Goal: Browse casually: Explore the website without a specific task or goal

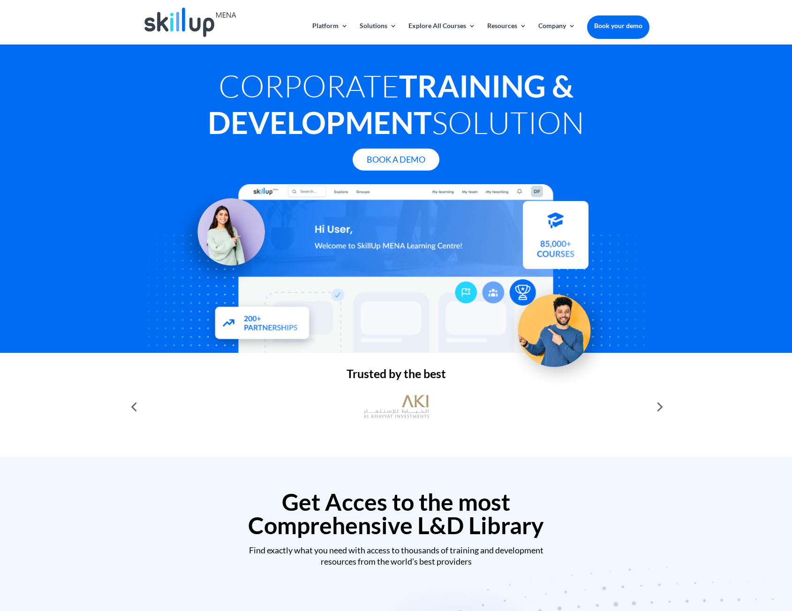
click at [136, 408] on div at bounding box center [133, 407] width 19 height 19
click at [135, 405] on div at bounding box center [133, 407] width 19 height 19
click at [135, 408] on div at bounding box center [133, 407] width 19 height 19
click at [662, 407] on div at bounding box center [658, 407] width 19 height 19
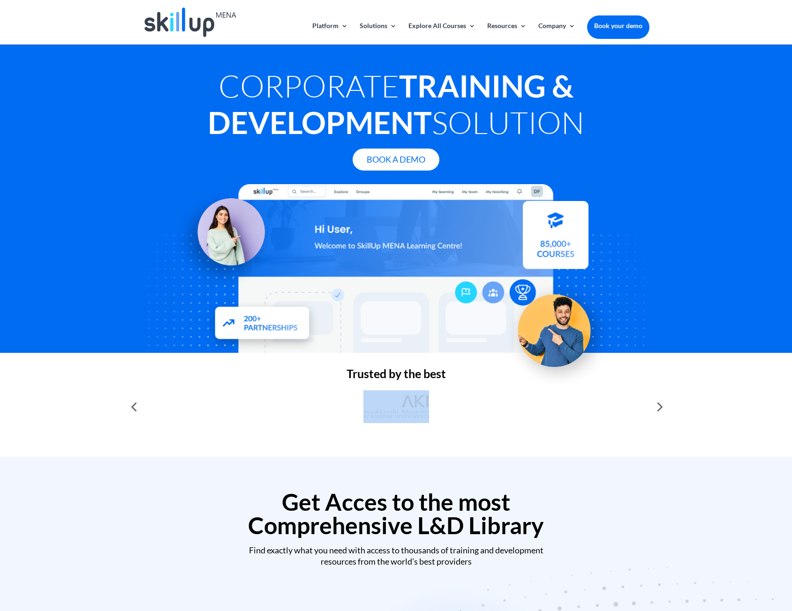
click at [662, 407] on div at bounding box center [658, 407] width 19 height 19
click at [662, 404] on div at bounding box center [658, 407] width 19 height 19
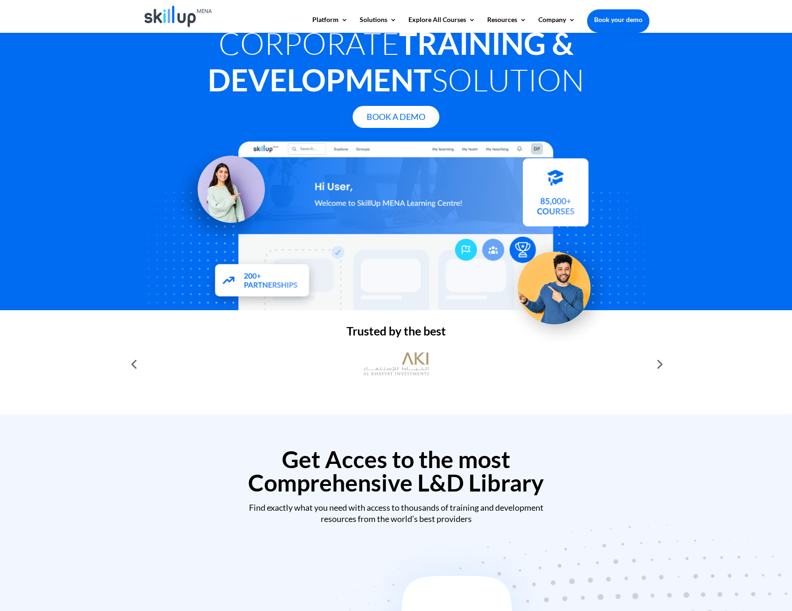
scroll to position [47, 0]
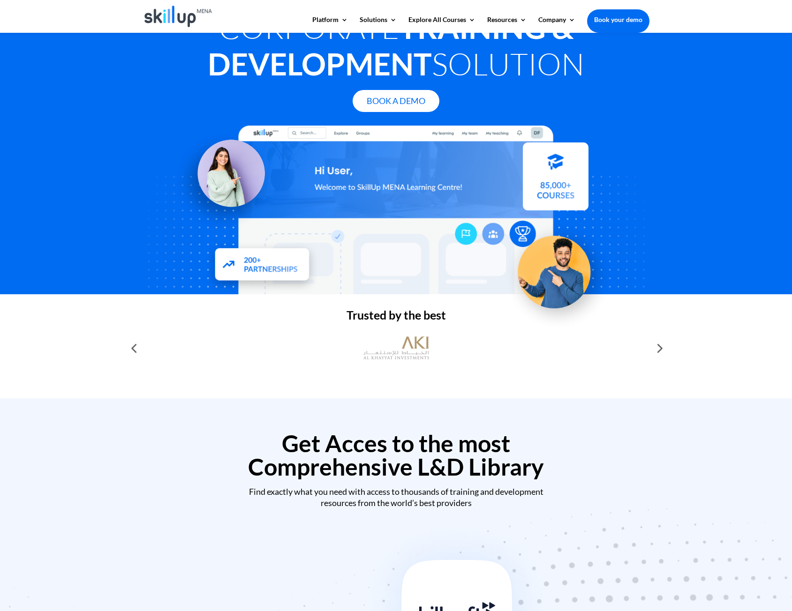
click at [374, 313] on h2 "Trusted by the best" at bounding box center [396, 317] width 506 height 16
click at [450, 359] on div at bounding box center [396, 348] width 506 height 33
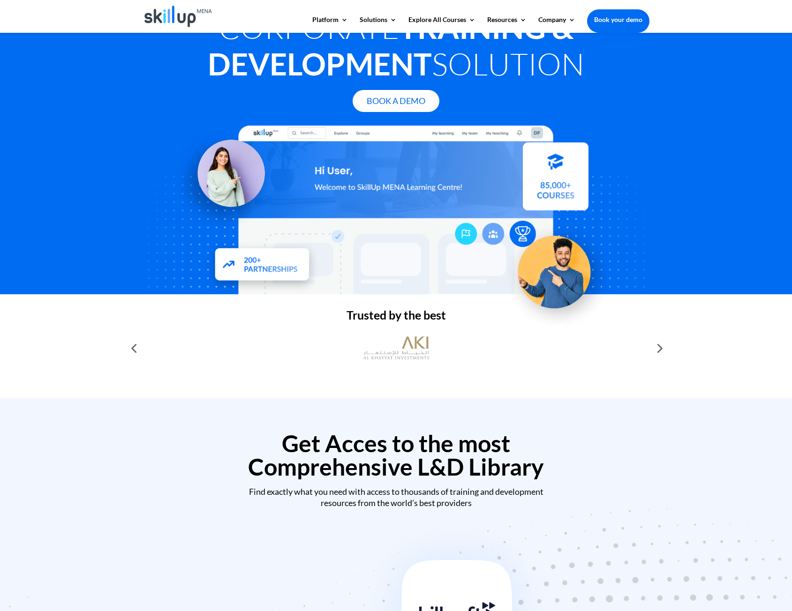
click at [458, 348] on div at bounding box center [396, 348] width 506 height 33
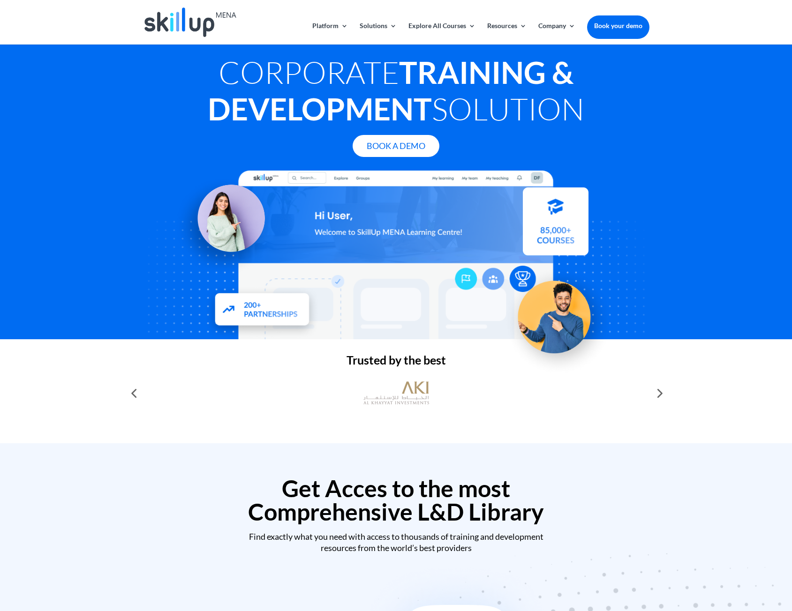
scroll to position [0, 0]
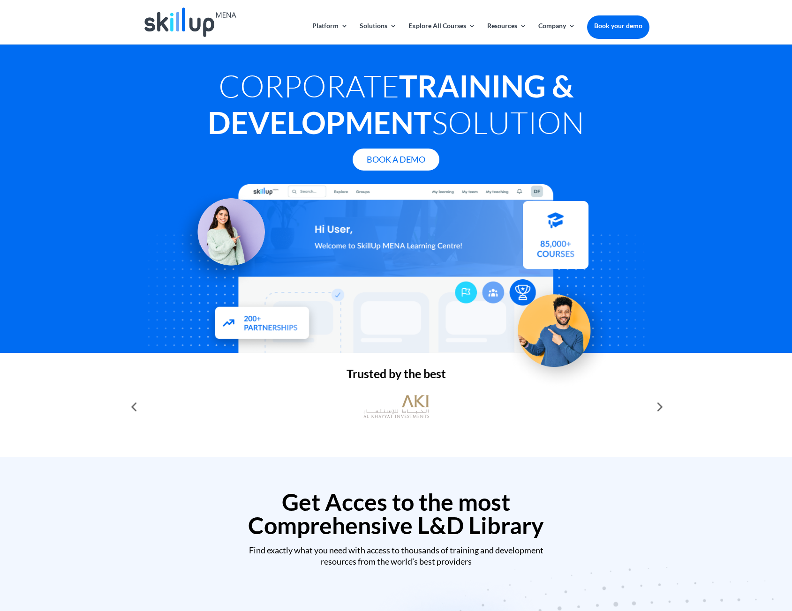
click at [134, 407] on div at bounding box center [133, 407] width 19 height 19
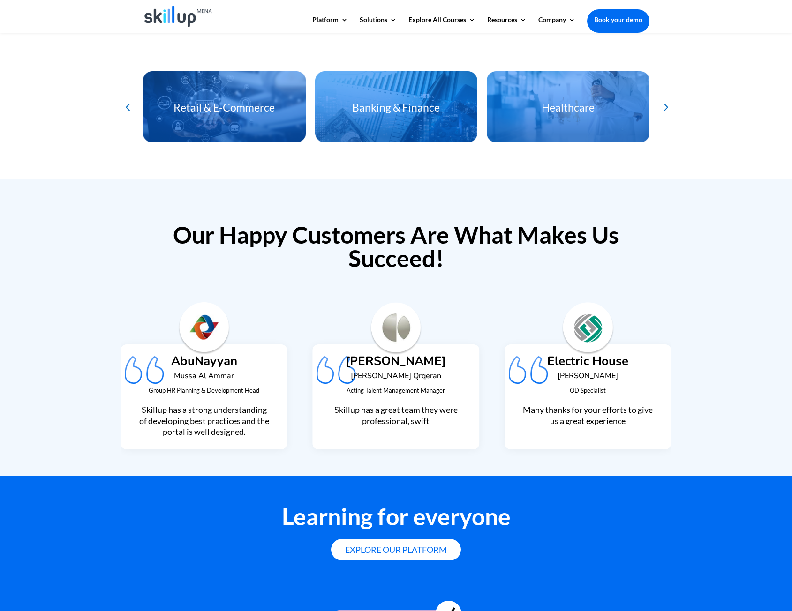
scroll to position [2077, 0]
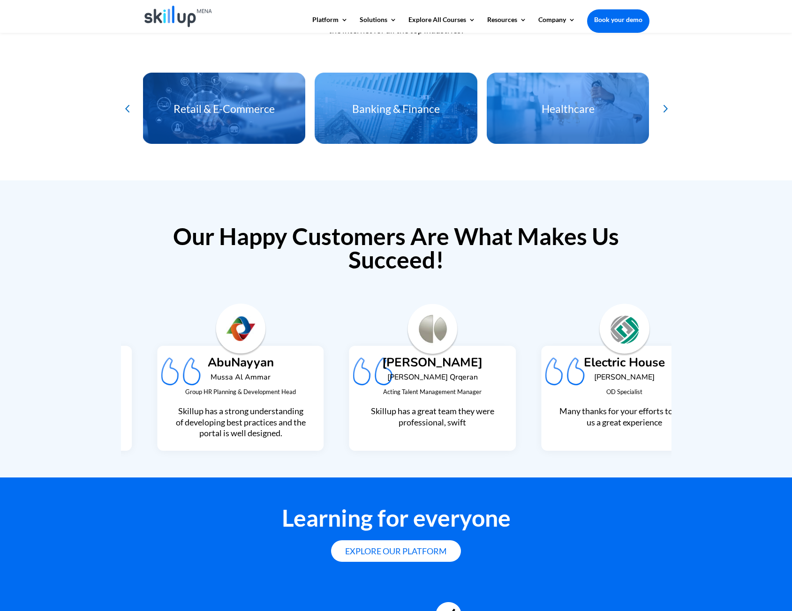
click at [226, 374] on h6 "Mussa Al Ammar" at bounding box center [240, 380] width 132 height 12
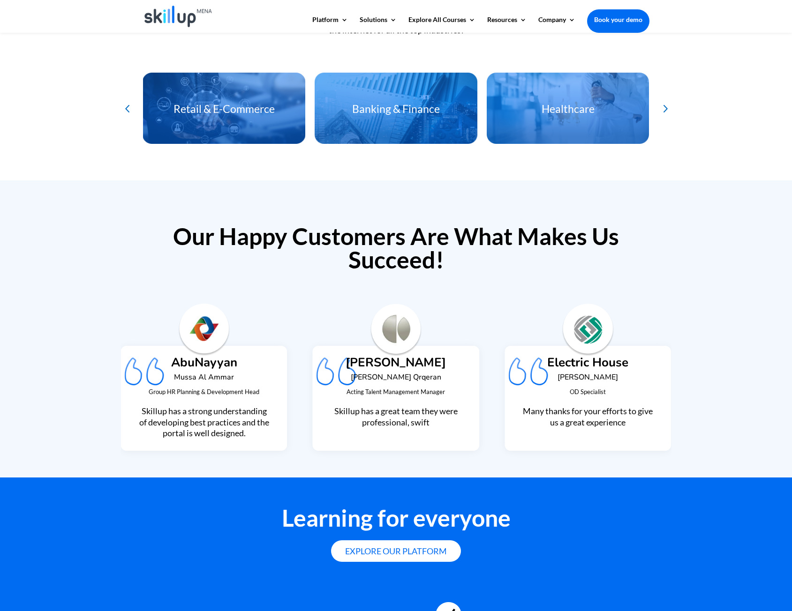
click at [232, 374] on h6 "Mussa Al Ammar" at bounding box center [204, 380] width 132 height 12
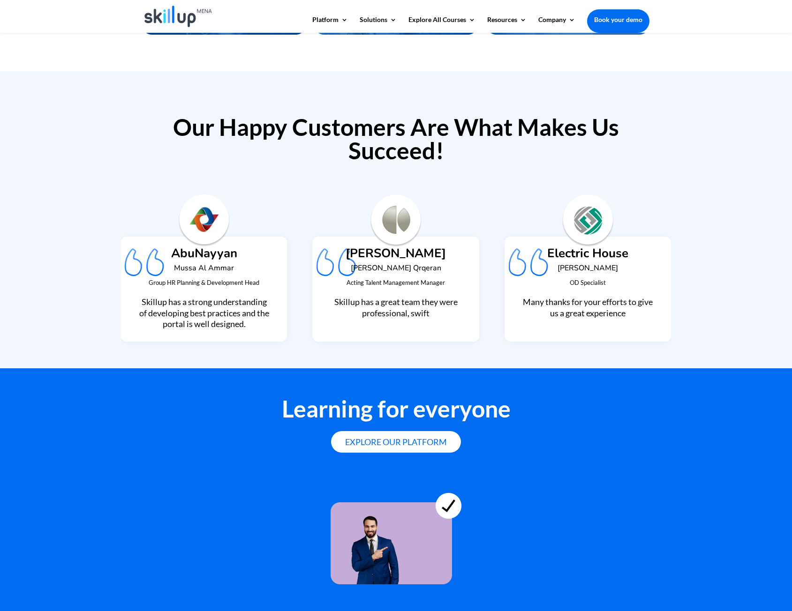
scroll to position [2344, 0]
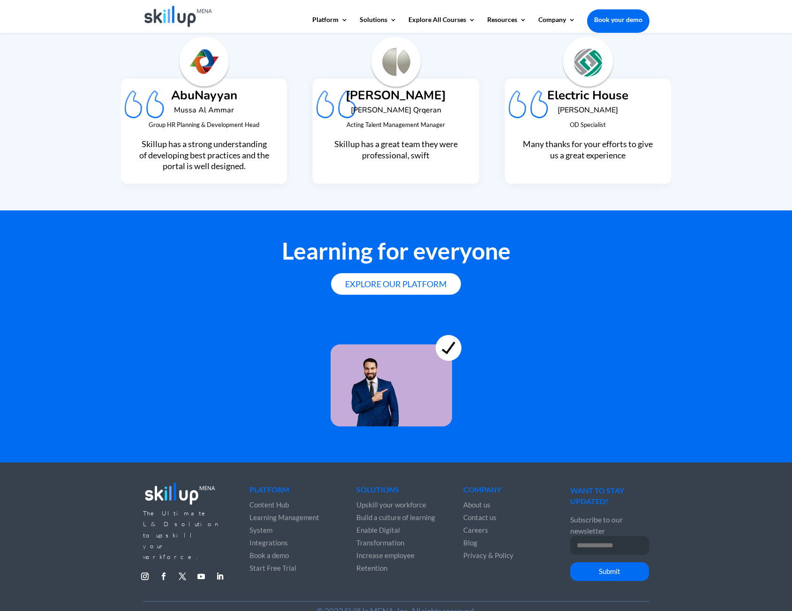
click at [179, 245] on h2 "Learning for everyone" at bounding box center [396, 253] width 506 height 28
click at [173, 255] on h2 "Learning for everyone" at bounding box center [396, 253] width 506 height 28
